Goal: Transaction & Acquisition: Purchase product/service

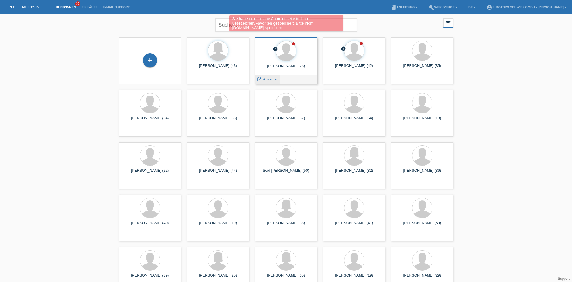
click at [265, 77] on div "launch Anzeigen" at bounding box center [268, 79] width 26 height 9
click at [272, 80] on span "Anzeigen" at bounding box center [270, 79] width 15 height 4
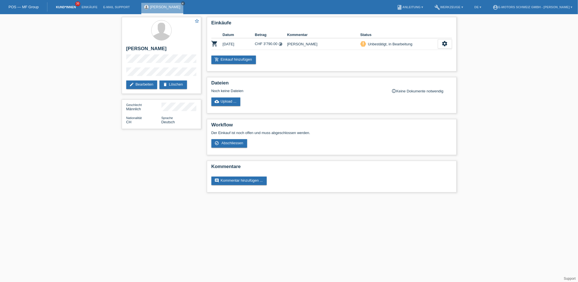
click at [73, 6] on link "Kund*innen" at bounding box center [66, 6] width 26 height 3
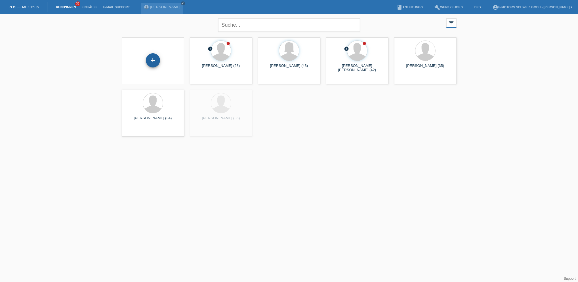
click at [151, 62] on div "+" at bounding box center [153, 60] width 14 height 14
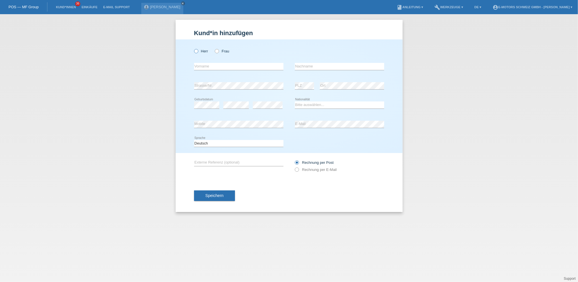
click at [205, 51] on label "Herr" at bounding box center [201, 51] width 14 height 4
click at [198, 51] on input "Herr" at bounding box center [196, 51] width 4 height 4
radio input "true"
click at [210, 64] on input "text" at bounding box center [238, 66] width 89 height 7
type input "Katerina"
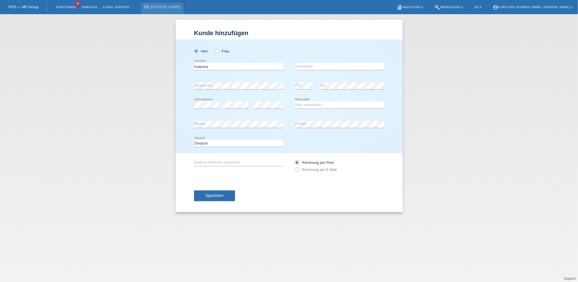
type input "Dokgöz"
click at [304, 105] on select "Bitte auswählen... Schweiz Deutschland Liechtenstein Österreich ------------ Af…" at bounding box center [339, 104] width 89 height 7
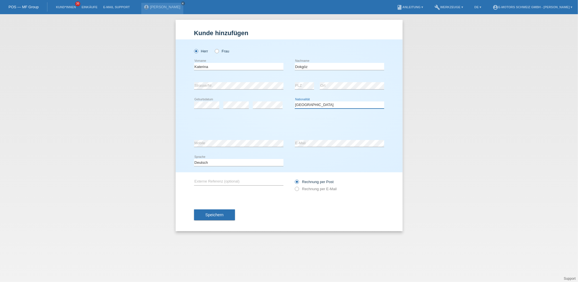
click at [318, 103] on select "Bitte auswählen... Schweiz Deutschland Liechtenstein Österreich ------------ Af…" at bounding box center [339, 104] width 89 height 7
click at [307, 105] on select "Bitte auswählen... Schweiz Deutschland Liechtenstein Österreich ------------ Af…" at bounding box center [339, 104] width 89 height 7
click at [323, 104] on select "Bitte auswählen... Schweiz Deutschland Liechtenstein Österreich ------------ Af…" at bounding box center [339, 104] width 89 height 7
click at [363, 48] on div "Herr Frau" at bounding box center [289, 48] width 190 height 18
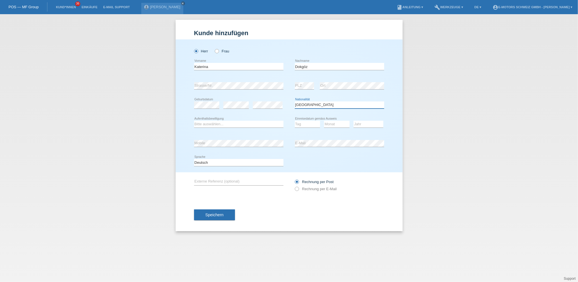
click at [325, 103] on select "Bitte auswählen... Schweiz Deutschland Liechtenstein Österreich ------------ Af…" at bounding box center [339, 104] width 89 height 7
select select "CZ"
click at [295, 101] on select "Bitte auswählen... Schweiz Deutschland Liechtenstein Österreich ------------ Af…" at bounding box center [339, 104] width 89 height 7
click at [239, 123] on select "Bitte auswählen... C B B - Flüchtlingsstatus Andere" at bounding box center [238, 124] width 89 height 7
select select "B"
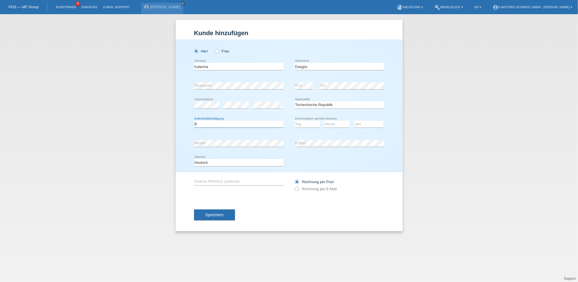
click at [194, 121] on select "Bitte auswählen... C B B - Flüchtlingsstatus Andere" at bounding box center [238, 124] width 89 height 7
click at [300, 125] on select "Tag 01 02 03 04 05 06 07 08 09 10 11" at bounding box center [308, 124] width 26 height 7
select select "01"
click at [295, 121] on select "Tag 01 02 03 04 05 06 07 08 09 10 11" at bounding box center [308, 124] width 26 height 7
click at [330, 124] on select "Monat 01 02 03 04 05 06 07 08 09 10 11" at bounding box center [337, 124] width 26 height 7
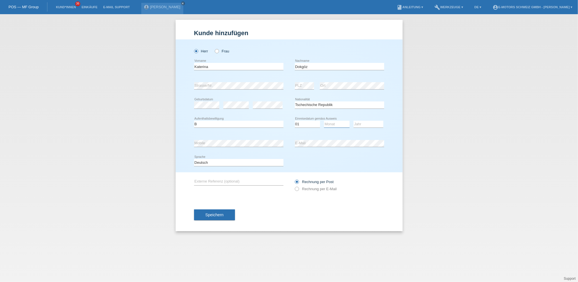
select select "01"
click at [324, 121] on select "Monat 01 02 03 04 05 06 07 08 09 10 11" at bounding box center [337, 124] width 26 height 7
click at [360, 124] on select "Jahr 2025 2024 2023 2022 2021 2020 2019 2018 2017 2016 2015 2014 2013 2012 2011…" at bounding box center [368, 124] width 30 height 7
select select "2008"
click at [353, 121] on select "Jahr 2025 2024 2023 2022 2021 2020 2019 2018 2017 2016 2015 2014 2013 2012 2011…" at bounding box center [368, 124] width 30 height 7
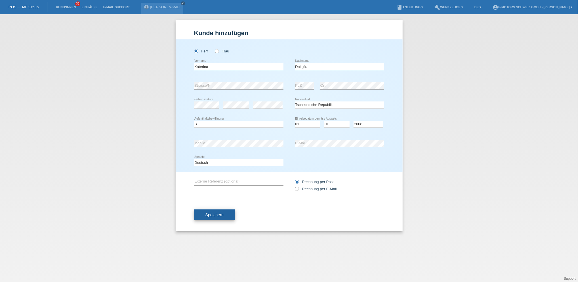
click at [220, 213] on span "Speichern" at bounding box center [214, 215] width 18 height 5
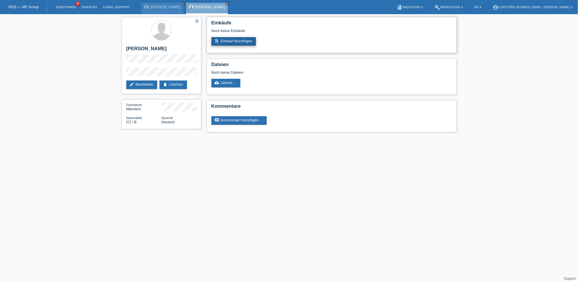
click at [228, 42] on link "add_shopping_cart Einkauf hinzufügen" at bounding box center [233, 41] width 45 height 9
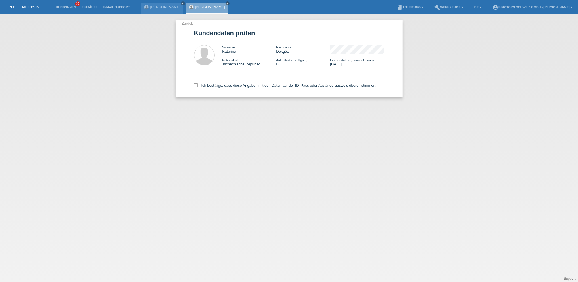
click at [182, 24] on link "← Zurück" at bounding box center [185, 23] width 16 height 4
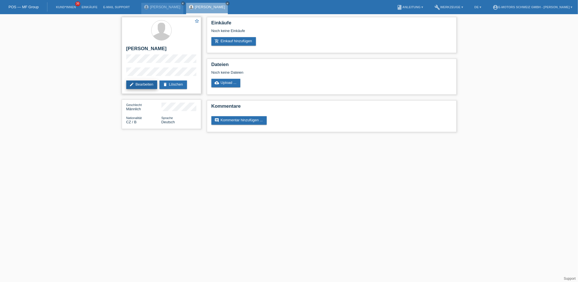
click at [150, 84] on link "edit Bearbeiten" at bounding box center [141, 85] width 31 height 9
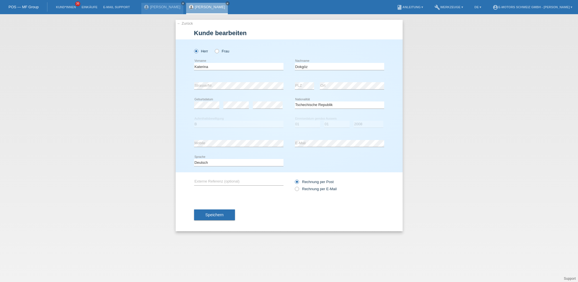
select select "CZ"
select select "B"
select select "01"
select select "2008"
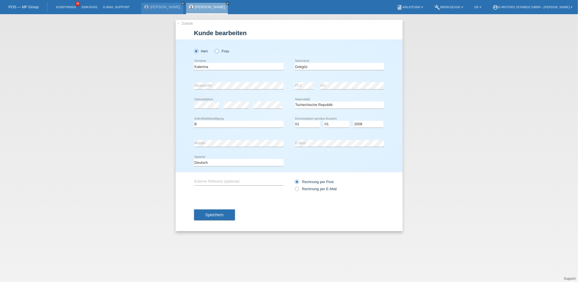
click at [214, 48] on icon at bounding box center [214, 48] width 0 height 0
click at [217, 50] on input "Frau" at bounding box center [217, 51] width 4 height 4
radio input "true"
click at [220, 213] on span "Speichern" at bounding box center [214, 215] width 18 height 5
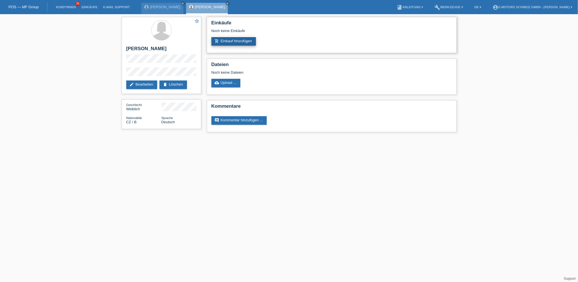
click at [236, 38] on link "add_shopping_cart Einkauf hinzufügen" at bounding box center [233, 41] width 45 height 9
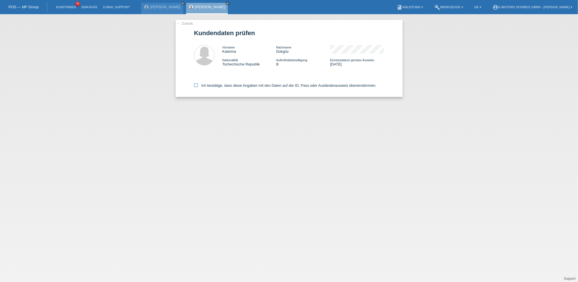
click at [208, 84] on label "Ich bestätige, dass diese Angaben mit den Daten auf der ID, Pass oder Ausländer…" at bounding box center [285, 85] width 182 height 4
click at [198, 84] on input "Ich bestätige, dass diese Angaben mit den Daten auf der ID, Pass oder Ausländer…" at bounding box center [196, 85] width 4 height 4
checkbox input "true"
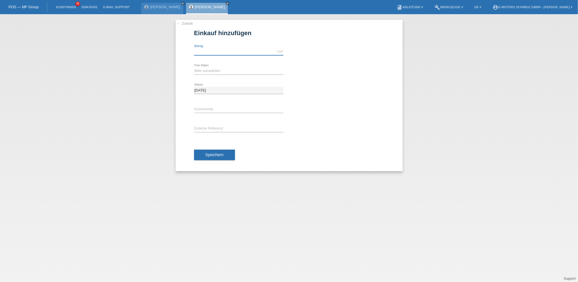
click at [215, 52] on input "text" at bounding box center [238, 51] width 89 height 7
type input "4500.00"
click at [213, 71] on select "Bitte auswählen 12 Raten 24 Raten 36 Raten 48 Raten" at bounding box center [238, 70] width 89 height 7
select select "215"
click at [194, 67] on select "Bitte auswählen 12 Raten 24 Raten 36 Raten 48 Raten" at bounding box center [238, 70] width 89 height 7
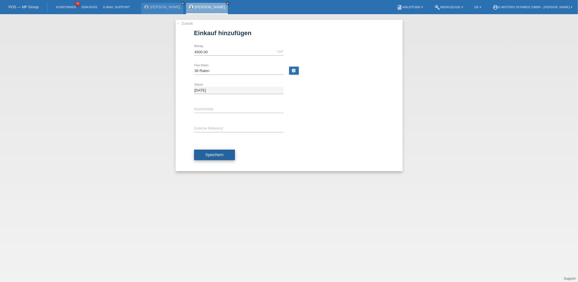
click at [210, 154] on span "Speichern" at bounding box center [214, 155] width 18 height 5
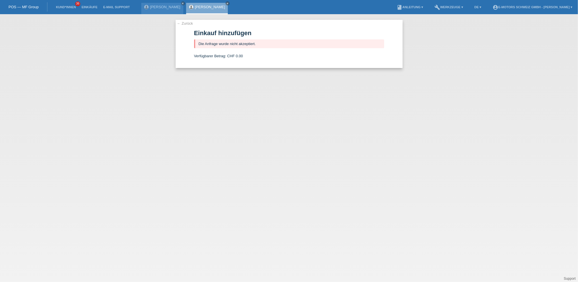
click link "[PERSON_NAME]"
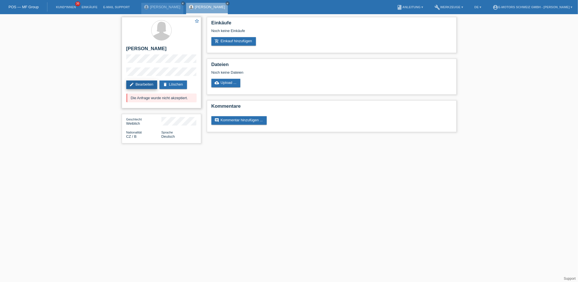
click at [146, 85] on link "edit Bearbeiten" at bounding box center [141, 85] width 31 height 9
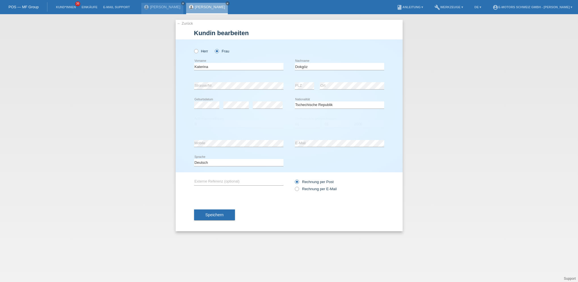
select select "CZ"
select select "B"
select select "01"
select select "2008"
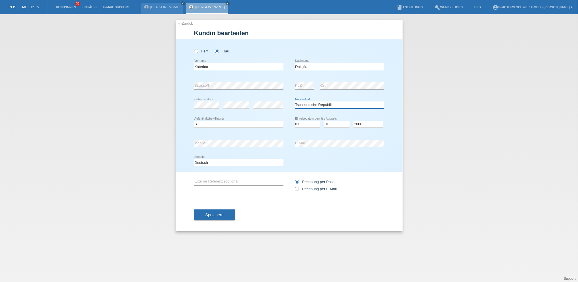
click at [332, 105] on select "Bitte auswählen... [GEOGRAPHIC_DATA] [GEOGRAPHIC_DATA] [GEOGRAPHIC_DATA] [GEOGR…" at bounding box center [339, 104] width 89 height 7
select select "CH"
click at [295, 101] on select "Bitte auswählen... [GEOGRAPHIC_DATA] [GEOGRAPHIC_DATA] [GEOGRAPHIC_DATA] [GEOGR…" at bounding box center [339, 104] width 89 height 7
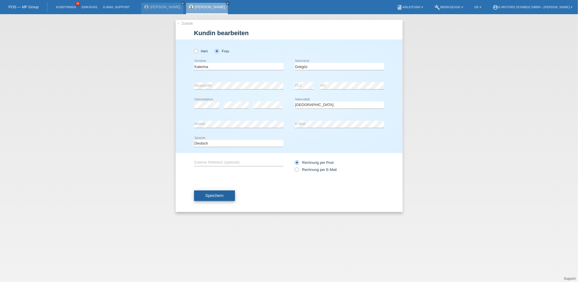
click at [221, 194] on span "Speichern" at bounding box center [214, 195] width 18 height 5
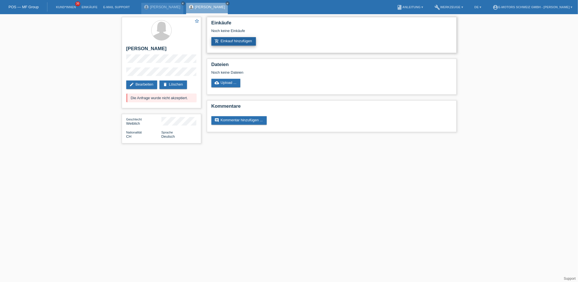
click at [223, 40] on link "add_shopping_cart Einkauf hinzufügen" at bounding box center [233, 41] width 45 height 9
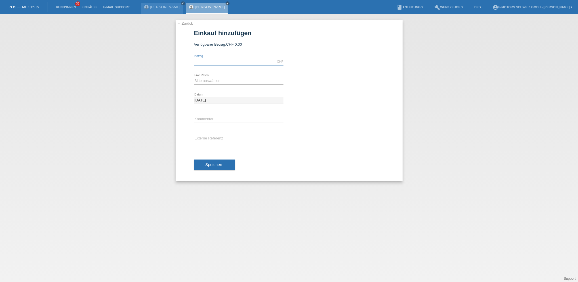
click at [218, 60] on input "text" at bounding box center [238, 61] width 89 height 7
type input "3000.00"
click at [216, 81] on select "Bitte auswählen 12 Raten 24 Raten 36 Raten 48 Raten" at bounding box center [238, 80] width 89 height 7
select select "215"
click at [194, 77] on select "Bitte auswählen 12 Raten 24 Raten 36 Raten 48 Raten" at bounding box center [238, 80] width 89 height 7
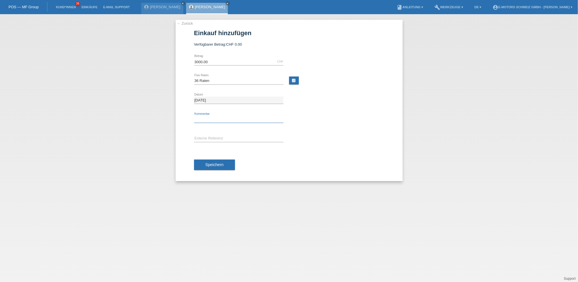
click at [213, 119] on input "text" at bounding box center [238, 119] width 89 height 7
click at [194, 150] on div "Speichern" at bounding box center [289, 165] width 190 height 33
click at [206, 164] on span "Speichern" at bounding box center [214, 164] width 18 height 5
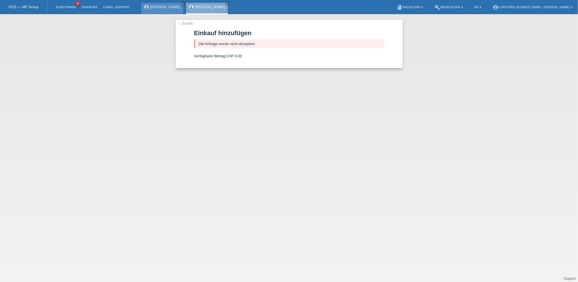
click at [181, 3] on icon "close" at bounding box center [182, 3] width 3 height 3
click at [166, 10] on div "Katerina Dokgöz close" at bounding box center [162, 8] width 42 height 11
click at [166, 8] on link "[PERSON_NAME]" at bounding box center [165, 7] width 30 height 4
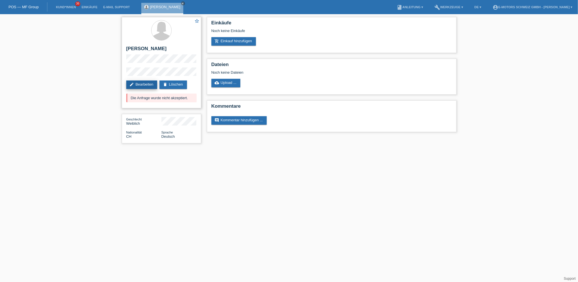
click at [146, 84] on link "edit Bearbeiten" at bounding box center [141, 85] width 31 height 9
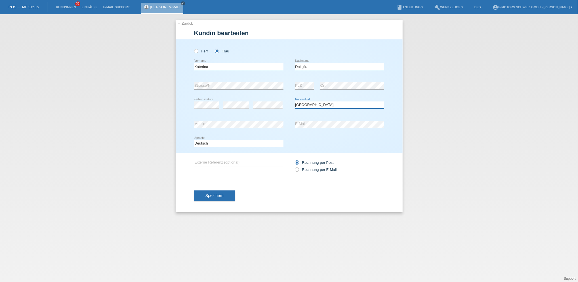
click at [310, 106] on select "Bitte auswählen... [GEOGRAPHIC_DATA] [GEOGRAPHIC_DATA] [GEOGRAPHIC_DATA] [GEOGR…" at bounding box center [339, 104] width 89 height 7
select select "CZ"
click at [295, 101] on select "Bitte auswählen... [GEOGRAPHIC_DATA] [GEOGRAPHIC_DATA] [GEOGRAPHIC_DATA] [GEOGR…" at bounding box center [339, 104] width 89 height 7
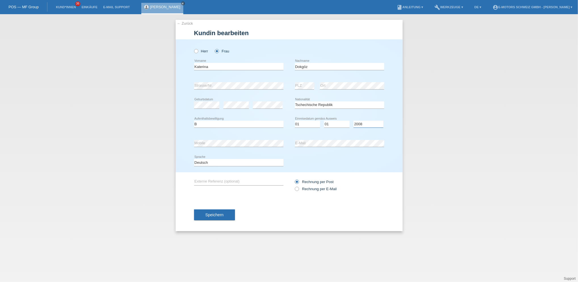
click at [361, 122] on select "Jahr 2025 2024 2023 2022 2021 2020 2019 2018 2017 2016 2015 2014 2013 2012 2011…" at bounding box center [368, 124] width 30 height 7
select select "2009"
click at [353, 121] on select "Jahr 2025 2024 2023 2022 2021 2020 2019 2018 2017 2016 2015 2014 2013 2012 2011…" at bounding box center [368, 124] width 30 height 7
click at [286, 145] on div "error Mobile error E-Mail" at bounding box center [289, 143] width 190 height 19
click at [219, 214] on span "Speichern" at bounding box center [214, 215] width 18 height 5
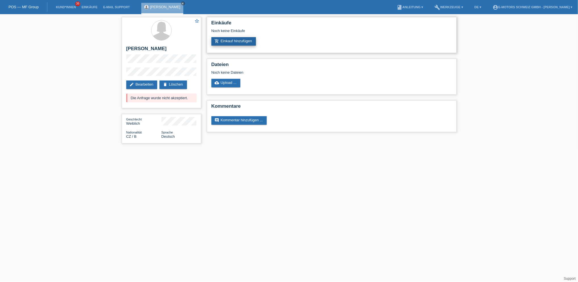
click at [224, 40] on link "add_shopping_cart Einkauf hinzufügen" at bounding box center [233, 41] width 45 height 9
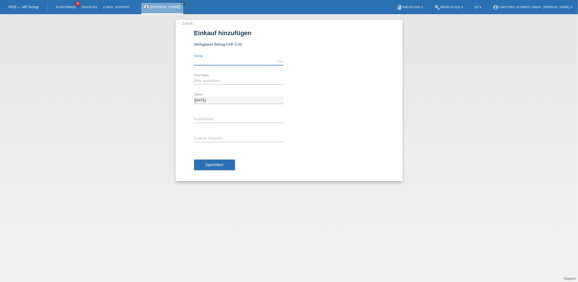
click at [226, 60] on input "text" at bounding box center [238, 61] width 89 height 7
type input "4500.00"
click at [212, 79] on select "Bitte auswählen 12 Raten 24 Raten 36 Raten 48 Raten" at bounding box center [238, 80] width 89 height 7
select select "214"
click at [194, 77] on select "Bitte auswählen 12 Raten 24 Raten 36 Raten 48 Raten" at bounding box center [238, 80] width 89 height 7
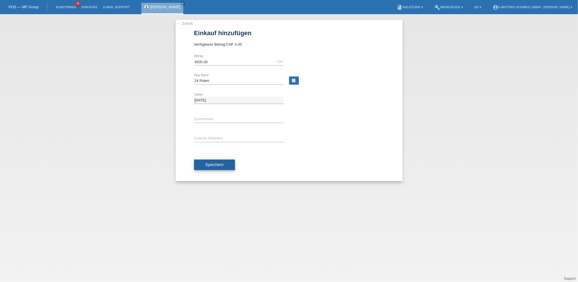
click at [221, 160] on button "Speichern" at bounding box center [214, 165] width 41 height 11
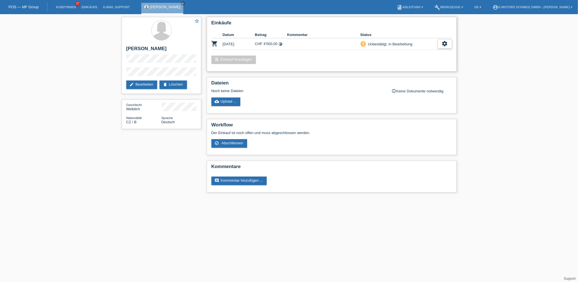
click at [443, 45] on icon "settings" at bounding box center [444, 44] width 6 height 6
click at [401, 77] on span "[PERSON_NAME] ist vom Kauf zurückgetreten..." at bounding box center [428, 78] width 82 height 7
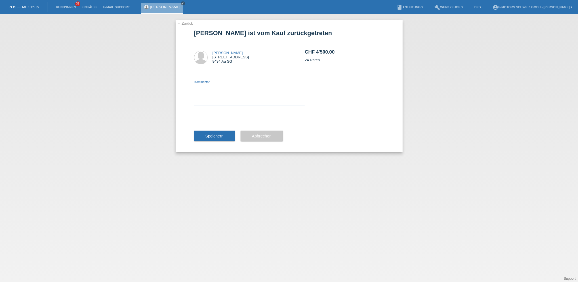
click at [205, 84] on textarea at bounding box center [249, 95] width 111 height 22
type textarea "falsch"
click at [217, 137] on span "Speichern" at bounding box center [214, 136] width 18 height 5
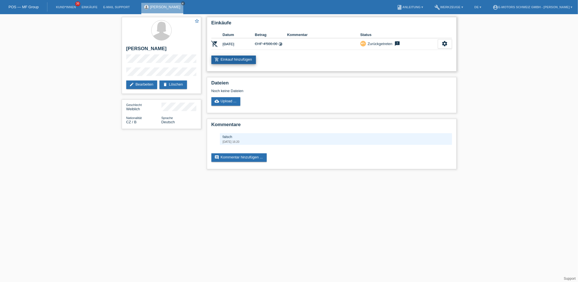
click at [245, 63] on link "add_shopping_cart Einkauf hinzufügen" at bounding box center [233, 60] width 45 height 9
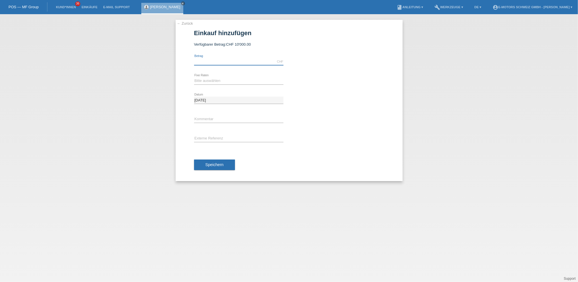
click at [216, 59] on input "text" at bounding box center [238, 61] width 89 height 7
type input "2"
type input "3700.00"
click at [205, 79] on select "Bitte auswählen 12 Raten 24 Raten 36 Raten 48 Raten" at bounding box center [238, 80] width 89 height 7
select select "215"
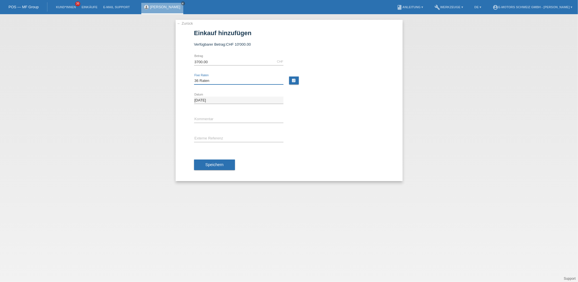
click at [194, 77] on select "Bitte auswählen 12 Raten 24 Raten 36 Raten 48 Raten" at bounding box center [238, 80] width 89 height 7
click at [338, 106] on div "[DATE] error Datum" at bounding box center [289, 100] width 190 height 19
click at [244, 58] on input "3700.00" at bounding box center [238, 61] width 89 height 7
type input "3"
type input "3750.00"
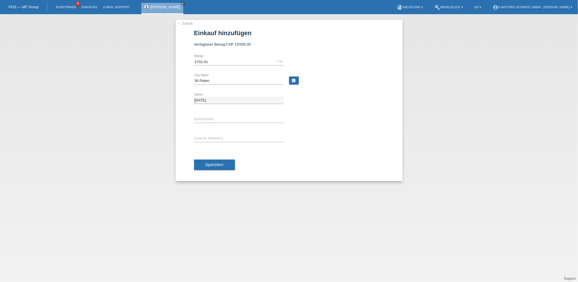
click at [288, 101] on div "[DATE] error Datum" at bounding box center [289, 100] width 190 height 19
click at [216, 165] on span "Speichern" at bounding box center [214, 164] width 18 height 5
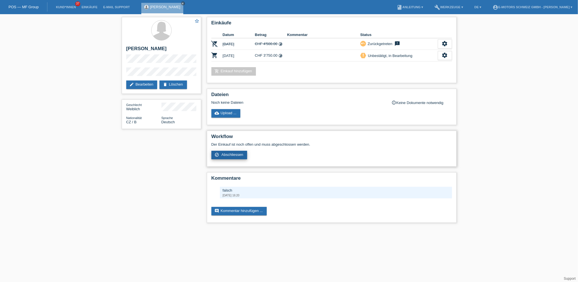
click at [233, 151] on link "check_circle_outline Abschliessen" at bounding box center [229, 155] width 36 height 9
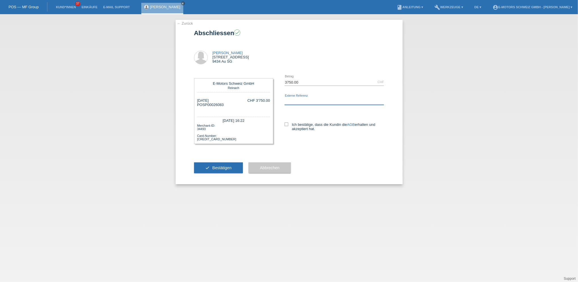
click at [301, 100] on input "text" at bounding box center [334, 101] width 100 height 7
type input "Andi"
click at [223, 167] on span "Bestätigen" at bounding box center [221, 168] width 19 height 5
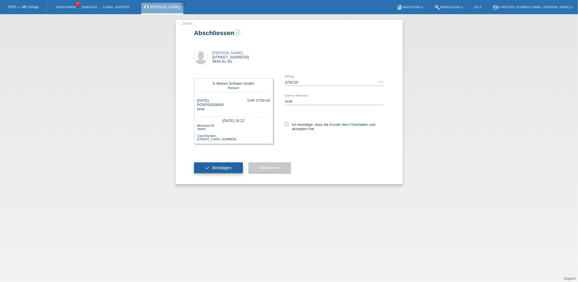
click at [223, 167] on span "Bestätigen" at bounding box center [221, 168] width 19 height 5
click at [285, 123] on icon at bounding box center [286, 124] width 4 height 4
click at [285, 123] on input "Ich bestätige, dass die Kundin die AGB erhalten und akzeptiert hat." at bounding box center [286, 124] width 4 height 4
checkbox input "true"
click at [236, 166] on button "check Bestätigen" at bounding box center [218, 167] width 49 height 11
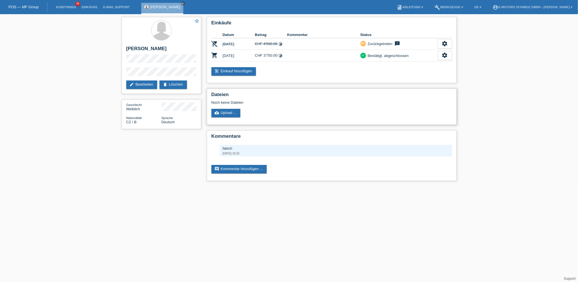
click at [299, 102] on div "Noch keine Dateien" at bounding box center [297, 102] width 173 height 4
click at [142, 82] on link "edit Bearbeiten" at bounding box center [141, 85] width 31 height 9
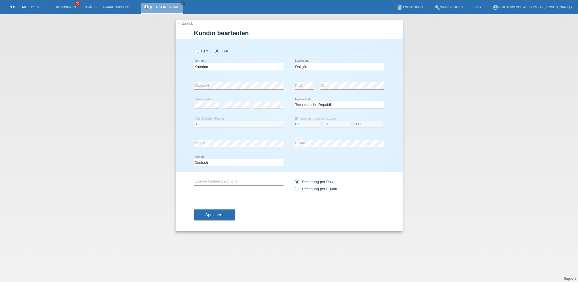
select select "CZ"
select select "B"
select select "01"
select select "2009"
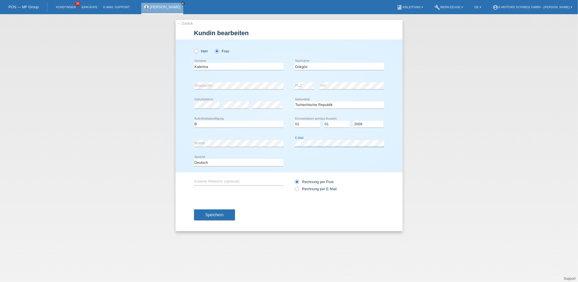
click at [286, 147] on div "error Mobile error E-Mail" at bounding box center [289, 143] width 190 height 19
click at [189, 145] on div "[PERSON_NAME] Frau Katerina error Vorname" at bounding box center [288, 105] width 227 height 133
click at [252, 136] on div "error Mobile" at bounding box center [238, 143] width 89 height 19
click at [216, 215] on span "Speichern" at bounding box center [214, 215] width 18 height 5
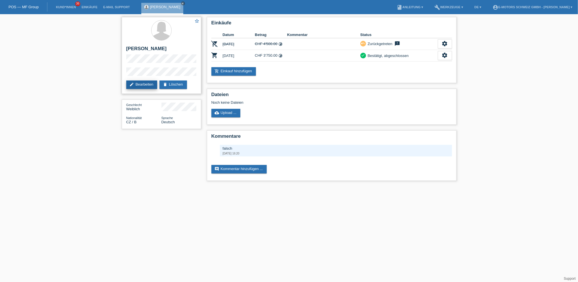
click at [145, 86] on link "edit Bearbeiten" at bounding box center [141, 85] width 31 height 9
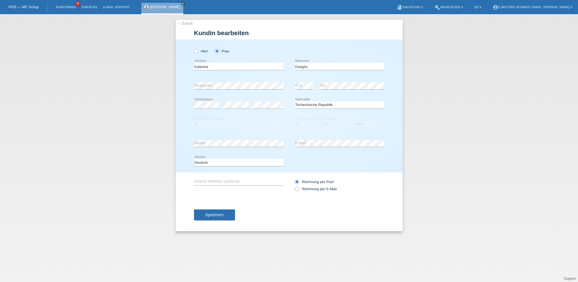
select select "CZ"
select select "B"
select select "01"
select select "2009"
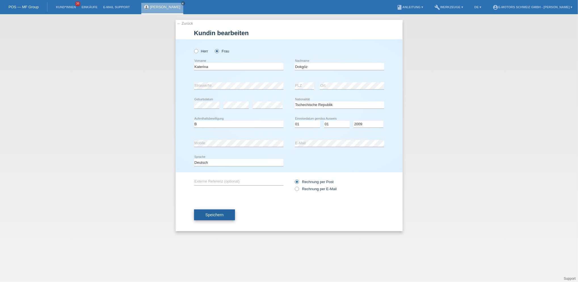
click at [225, 214] on button "Speichern" at bounding box center [214, 215] width 41 height 11
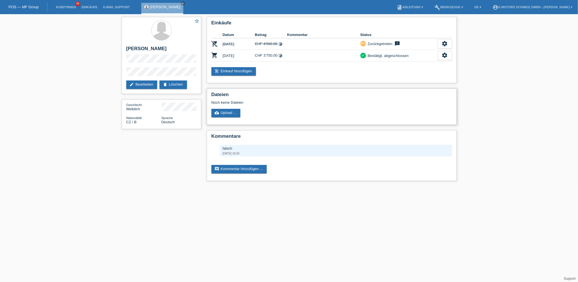
click at [307, 108] on div "Dateien Noch keine Dateien cloud_upload Upload ..." at bounding box center [331, 107] width 249 height 36
click at [94, 7] on link "Einkäufe" at bounding box center [90, 6] width 22 height 3
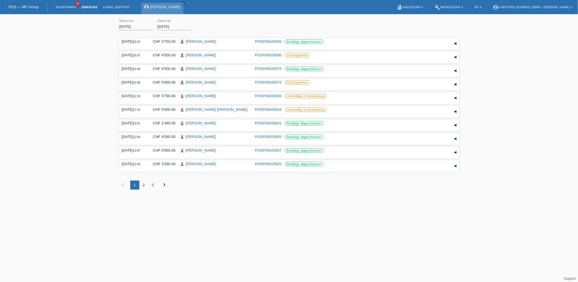
click at [181, 2] on icon "close" at bounding box center [182, 3] width 3 height 3
click at [200, 41] on link "[PERSON_NAME]" at bounding box center [201, 41] width 30 height 4
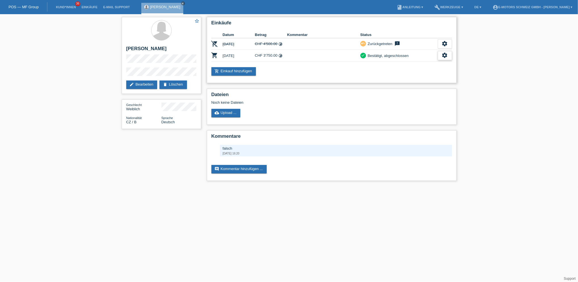
click at [451, 54] on div "settings" at bounding box center [444, 55] width 14 height 9
click at [419, 73] on span "AGB herunterladen" at bounding box center [420, 72] width 33 height 7
click at [444, 54] on icon "settings" at bounding box center [444, 55] width 6 height 6
click at [435, 73] on span "AGB herunterladen" at bounding box center [420, 72] width 33 height 7
click at [447, 56] on icon "settings" at bounding box center [444, 55] width 6 height 6
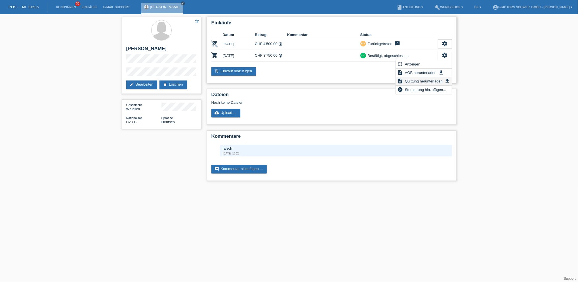
click at [416, 80] on span "Quittung herunterladen" at bounding box center [423, 81] width 39 height 7
drag, startPoint x: 127, startPoint y: 46, endPoint x: 169, endPoint y: 50, distance: 42.1
click at [169, 50] on h2 "[PERSON_NAME]" at bounding box center [161, 50] width 70 height 9
copy h2 "[PERSON_NAME]"
click at [92, 5] on link "Einkäufe" at bounding box center [90, 6] width 22 height 3
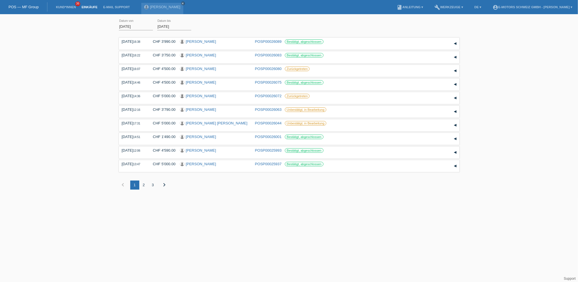
click at [89, 7] on link "Einkäufe" at bounding box center [90, 6] width 22 height 3
click at [181, 4] on icon "close" at bounding box center [182, 3] width 3 height 3
click at [208, 42] on link "[PERSON_NAME]" at bounding box center [201, 41] width 30 height 4
click at [195, 55] on link "[PERSON_NAME]" at bounding box center [201, 55] width 30 height 4
